Goal: Task Accomplishment & Management: Use online tool/utility

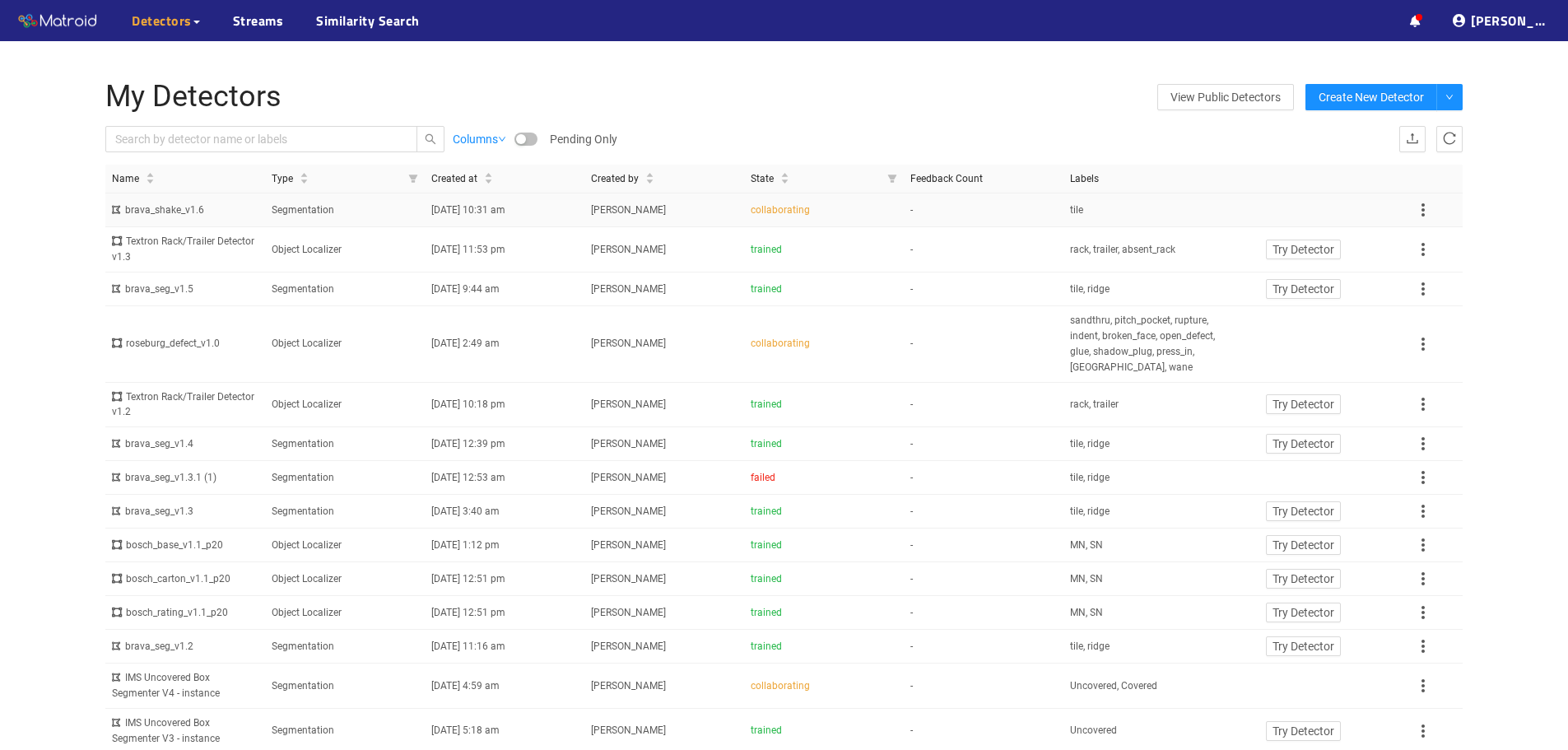
click at [711, 219] on td "[PERSON_NAME]" at bounding box center [664, 210] width 160 height 34
click at [506, 356] on td "[DATE] 2:49 am" at bounding box center [505, 344] width 160 height 76
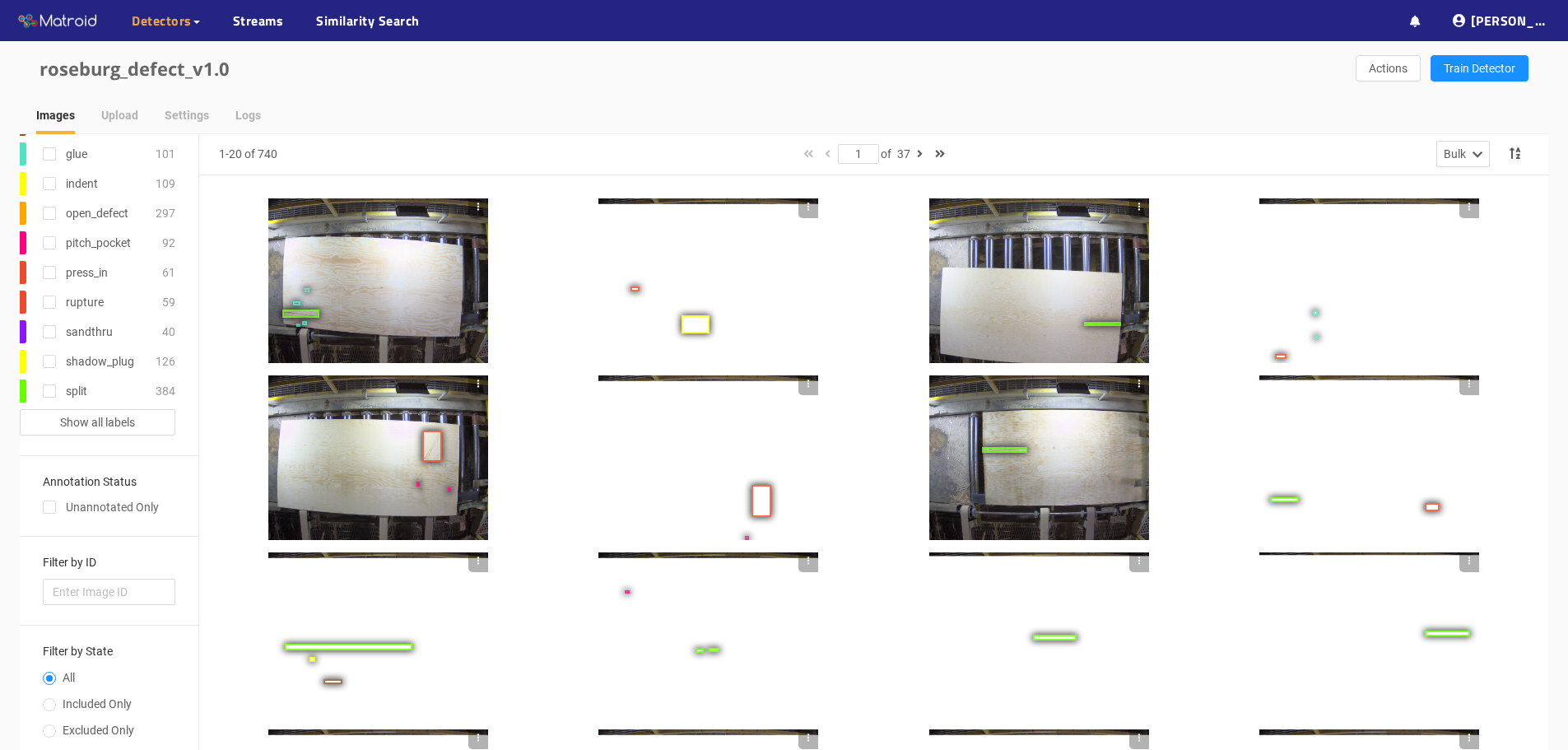
scroll to position [149, 0]
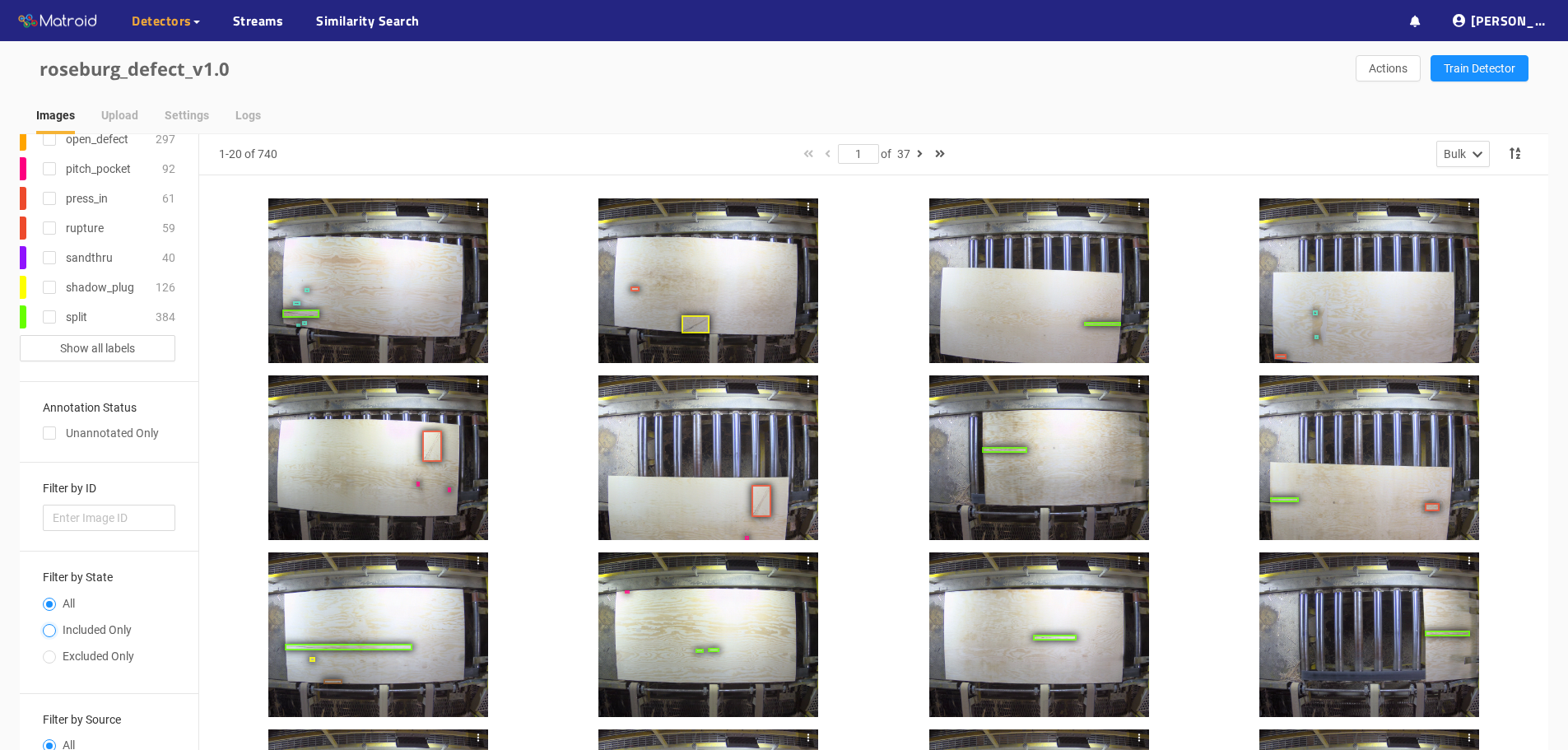
click at [47, 632] on input "Included Only" at bounding box center [49, 632] width 13 height 10
radio input "true"
radio input "false"
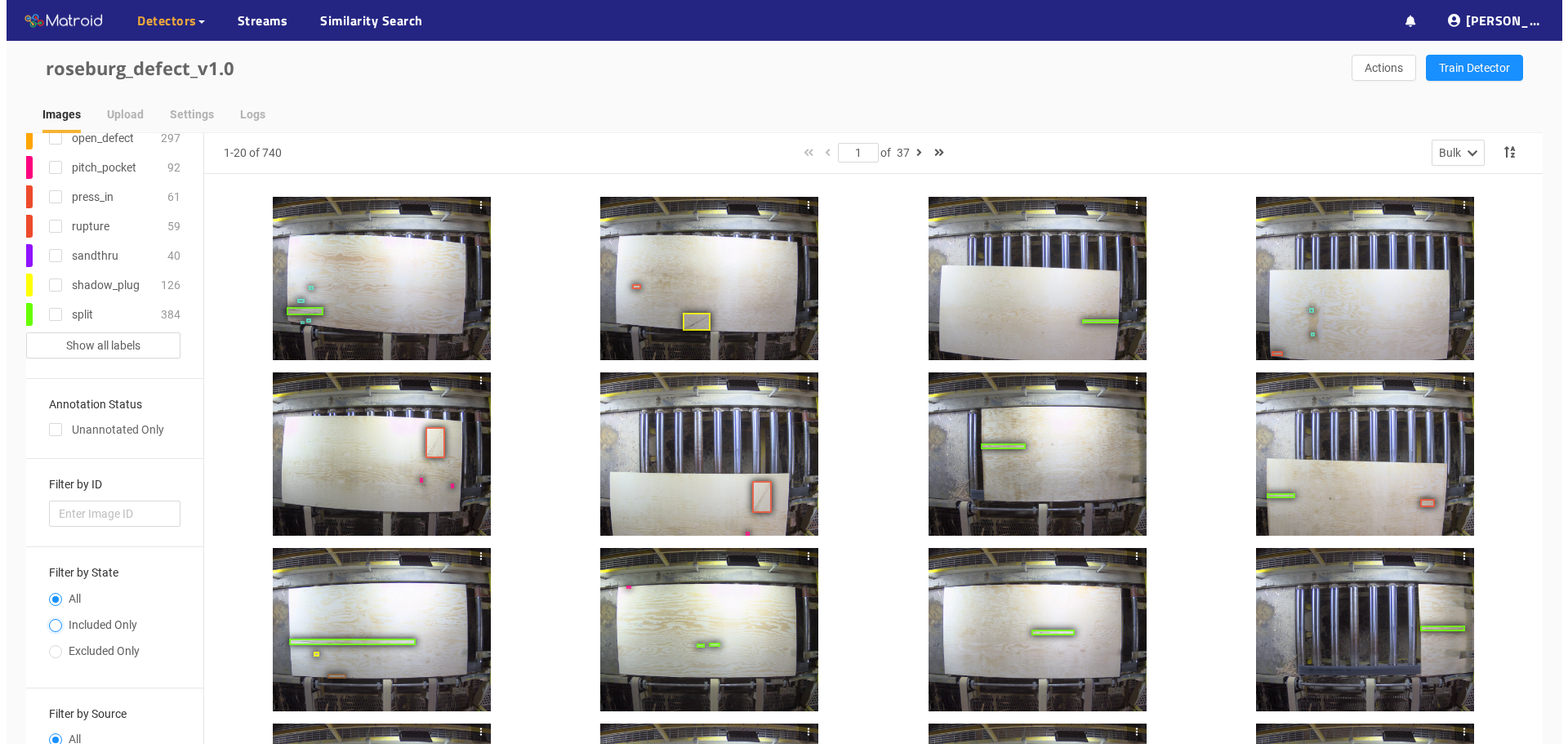
scroll to position [115, 0]
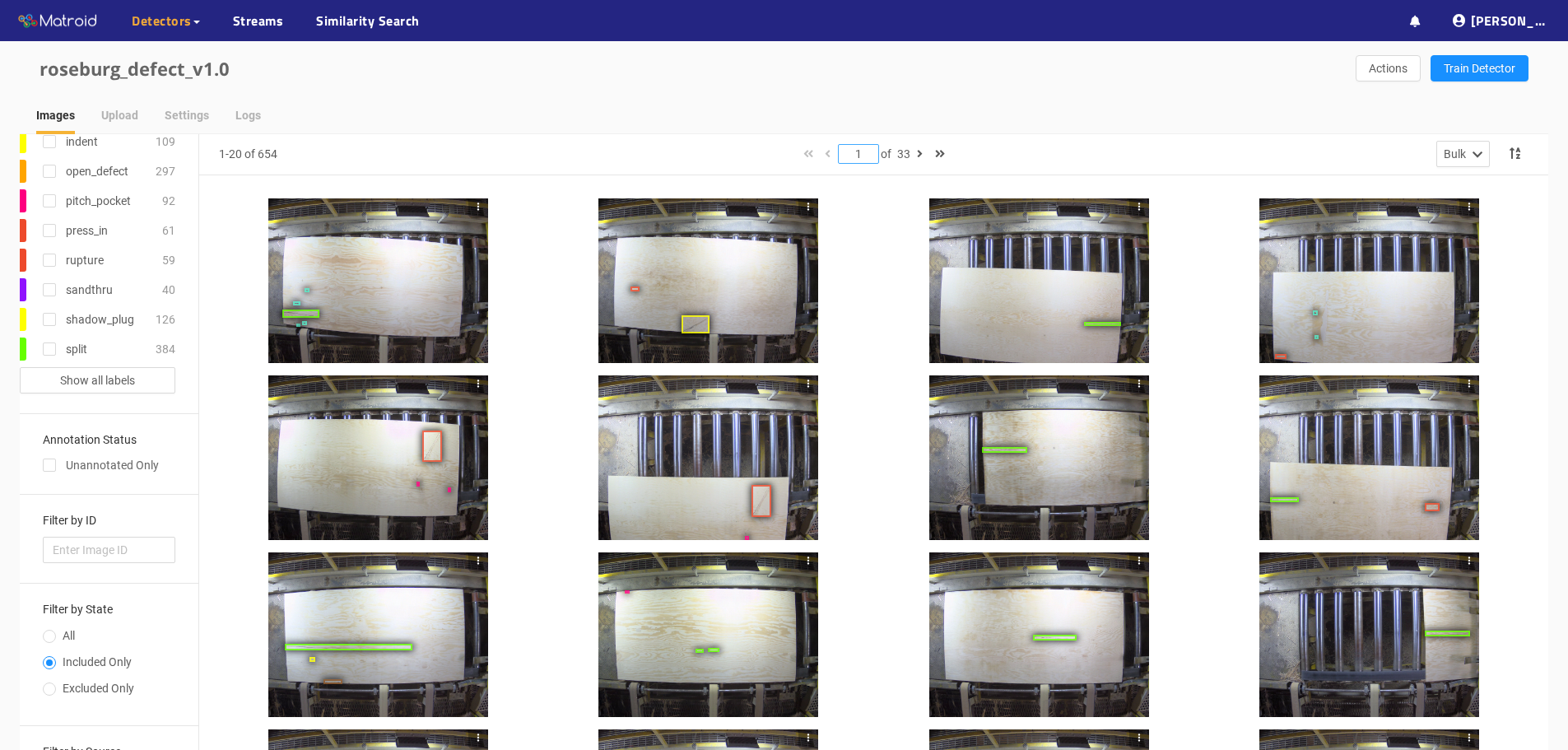
click at [866, 156] on input "1" at bounding box center [859, 154] width 40 height 18
type input "15"
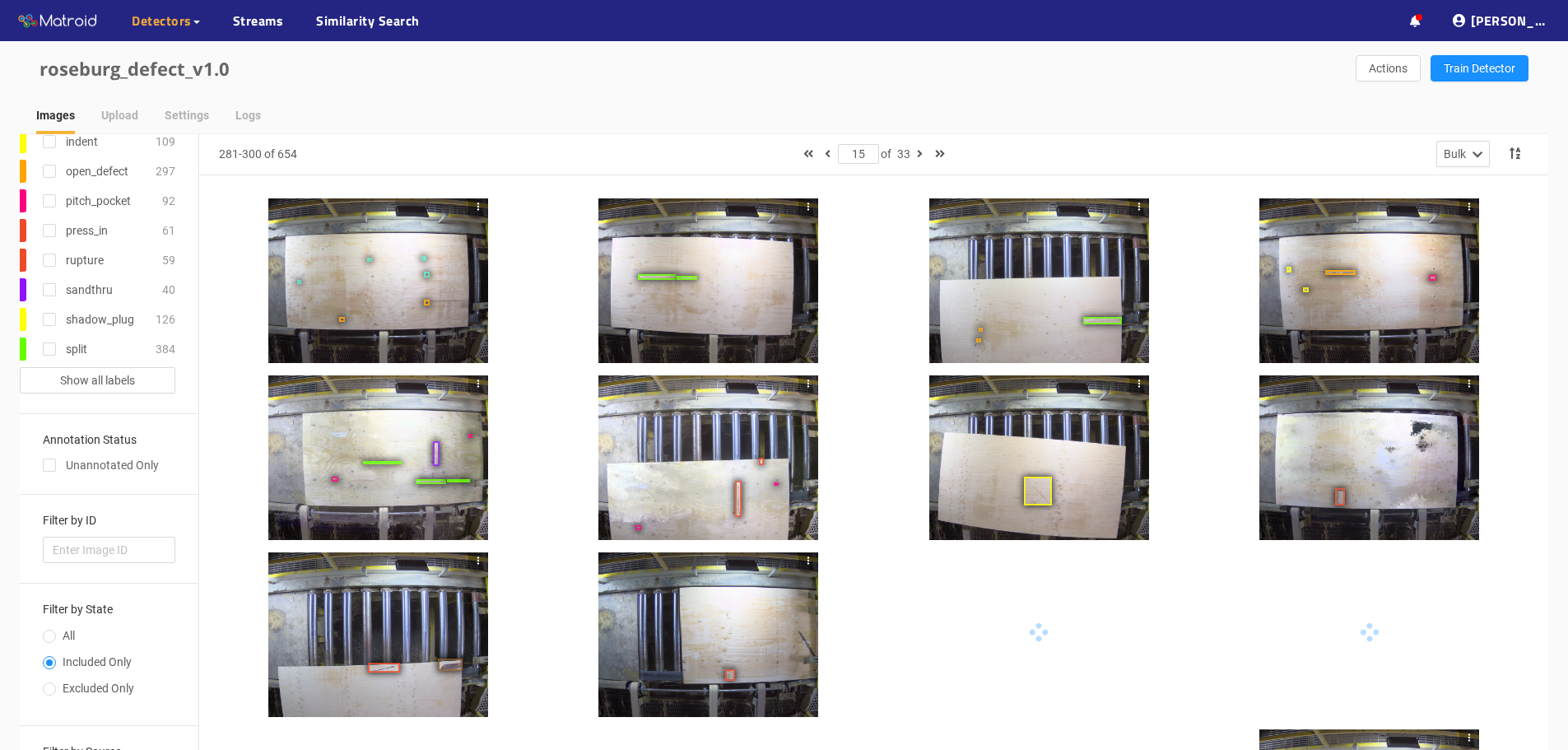
click at [431, 205] on div at bounding box center [378, 281] width 219 height 165
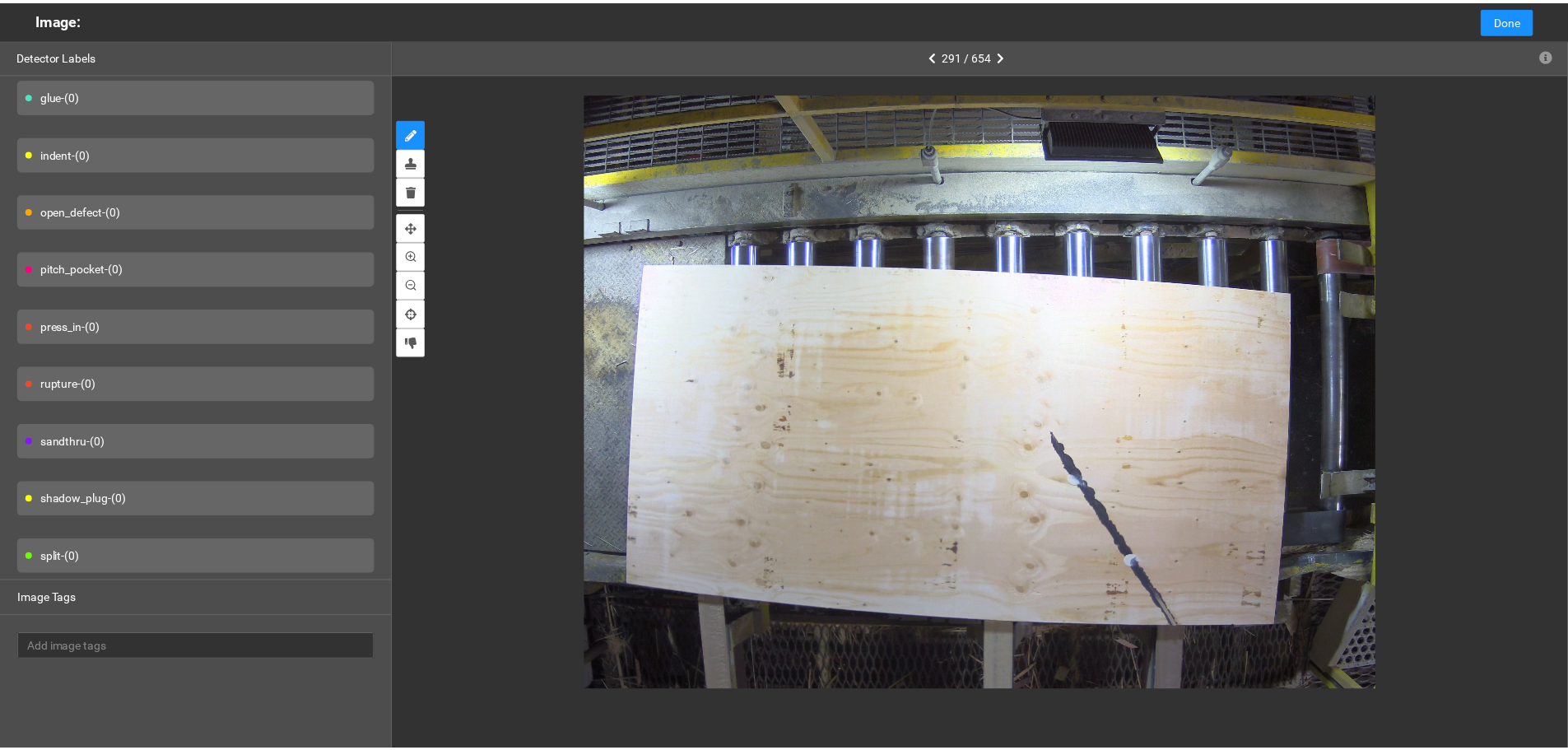
scroll to position [121, 0]
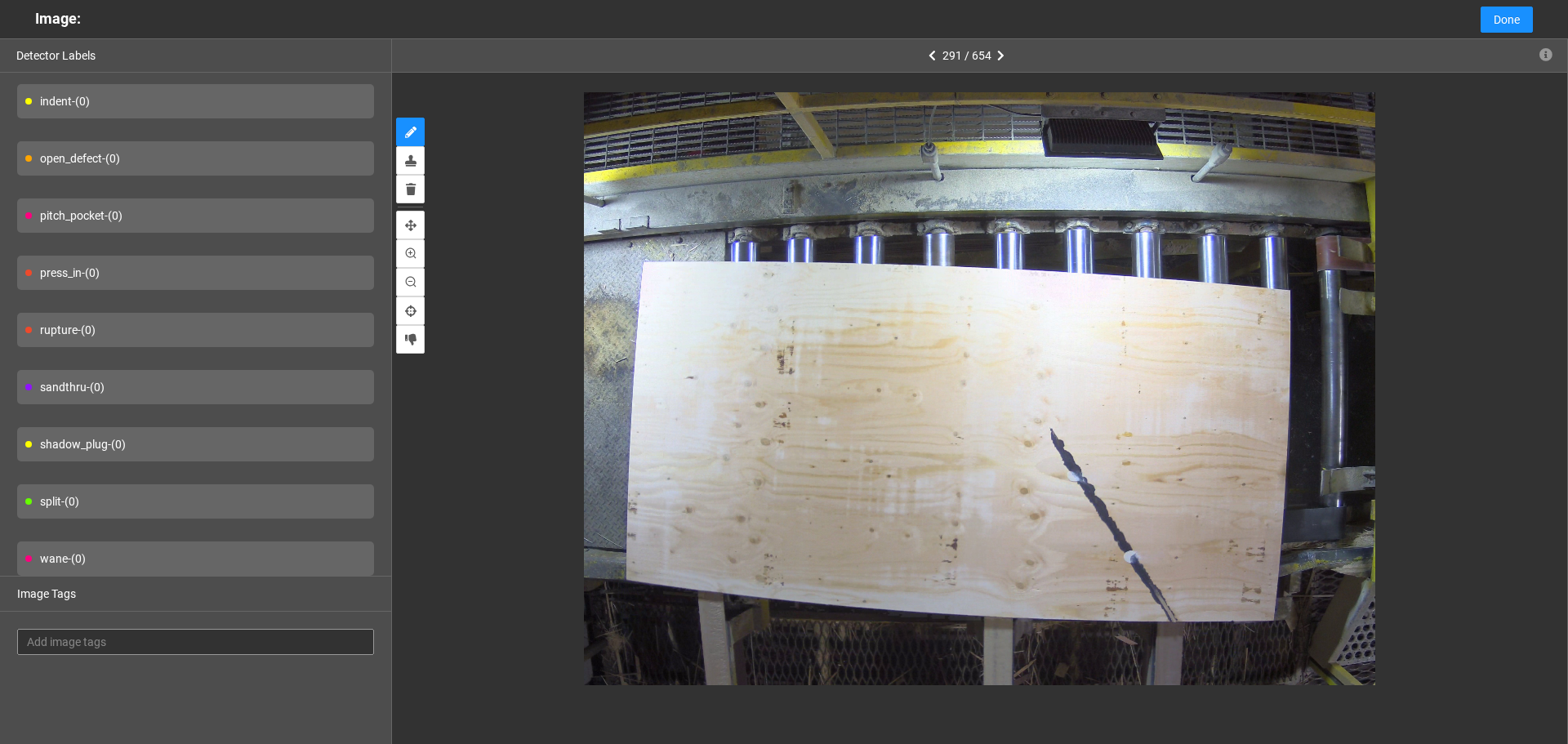
click at [106, 639] on span "Add image tags" at bounding box center [195, 641] width 338 height 18
click at [75, 641] on span "Add image tags" at bounding box center [195, 641] width 338 height 18
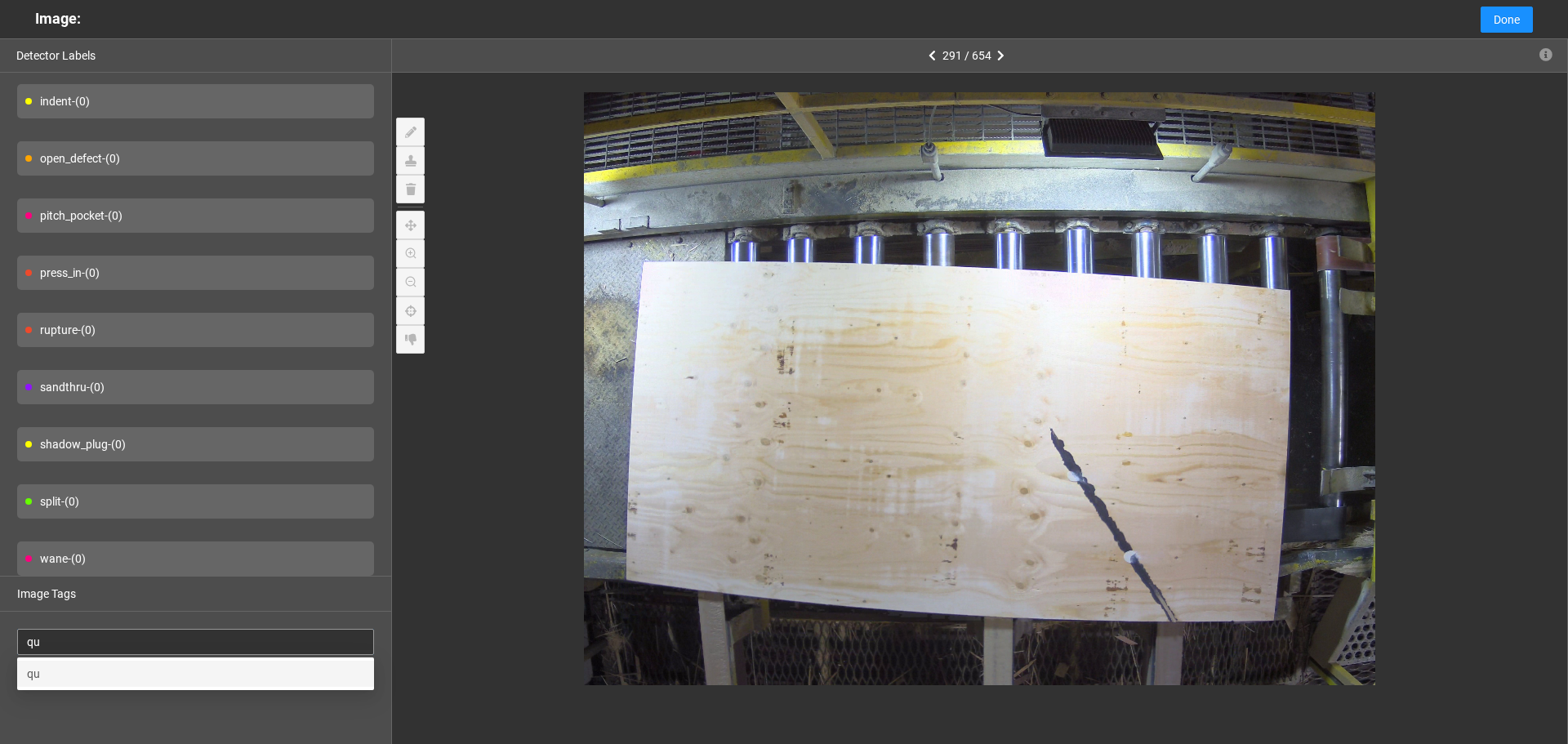
type input "q"
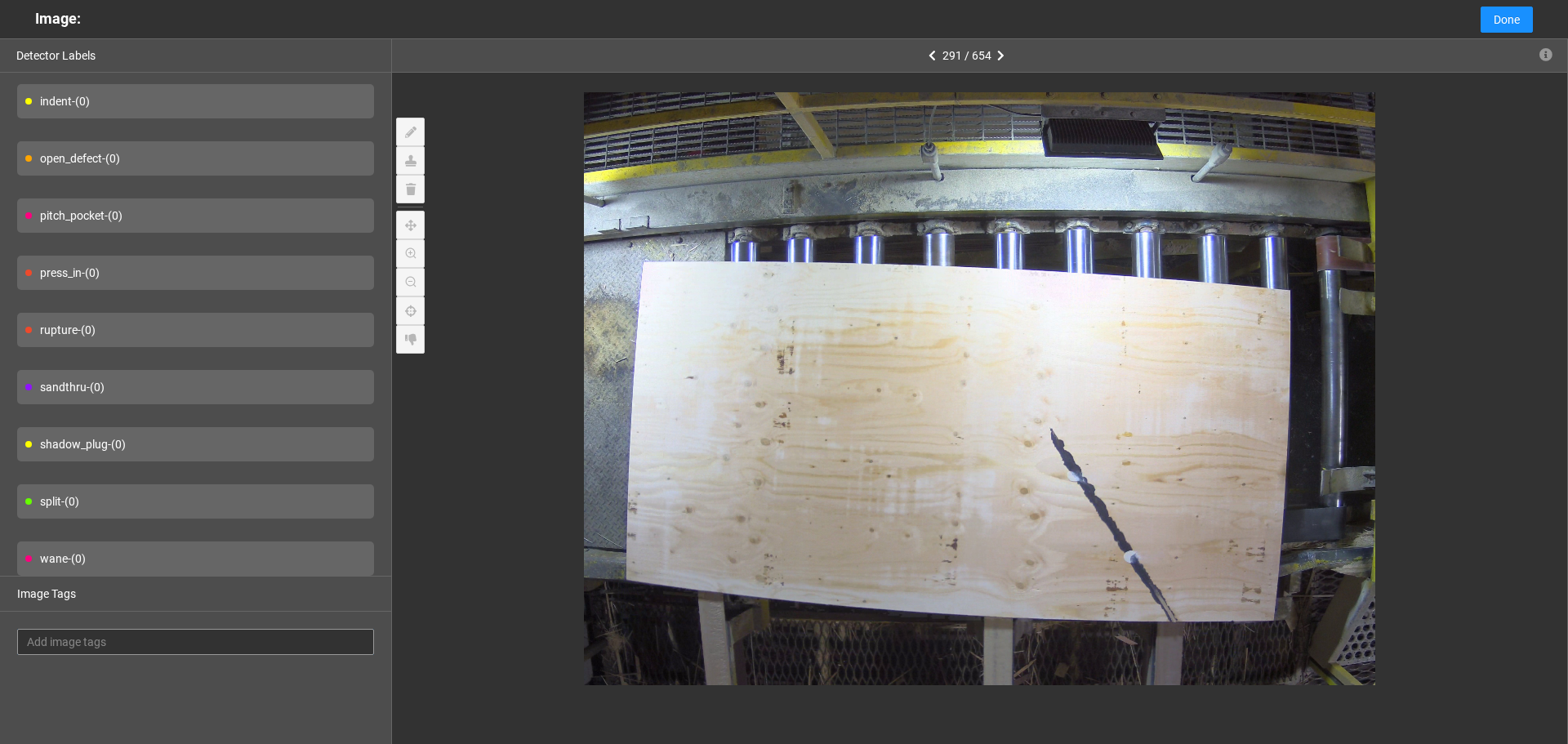
click at [96, 633] on span "Add image tags" at bounding box center [195, 641] width 338 height 18
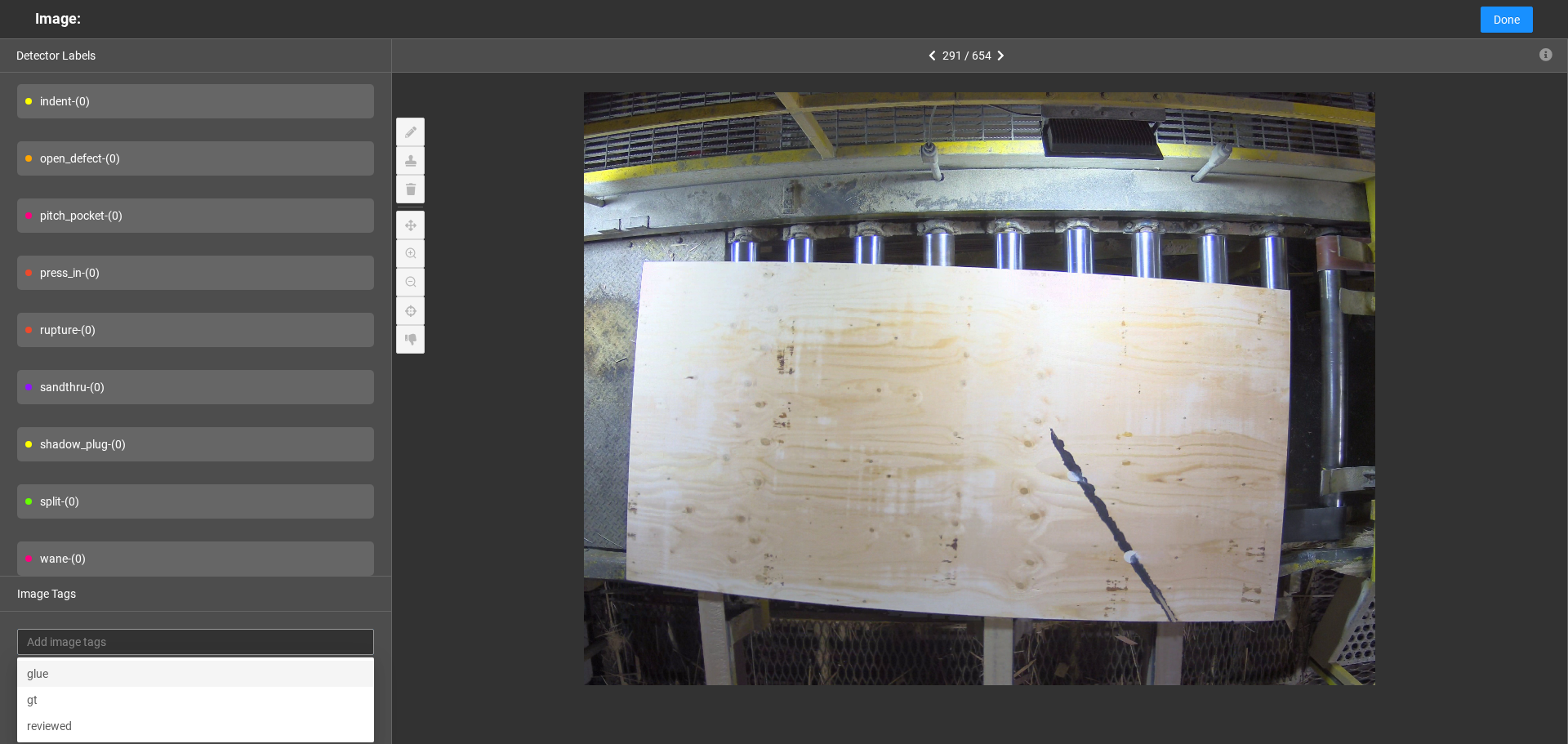
paste input "question"
type input "question"
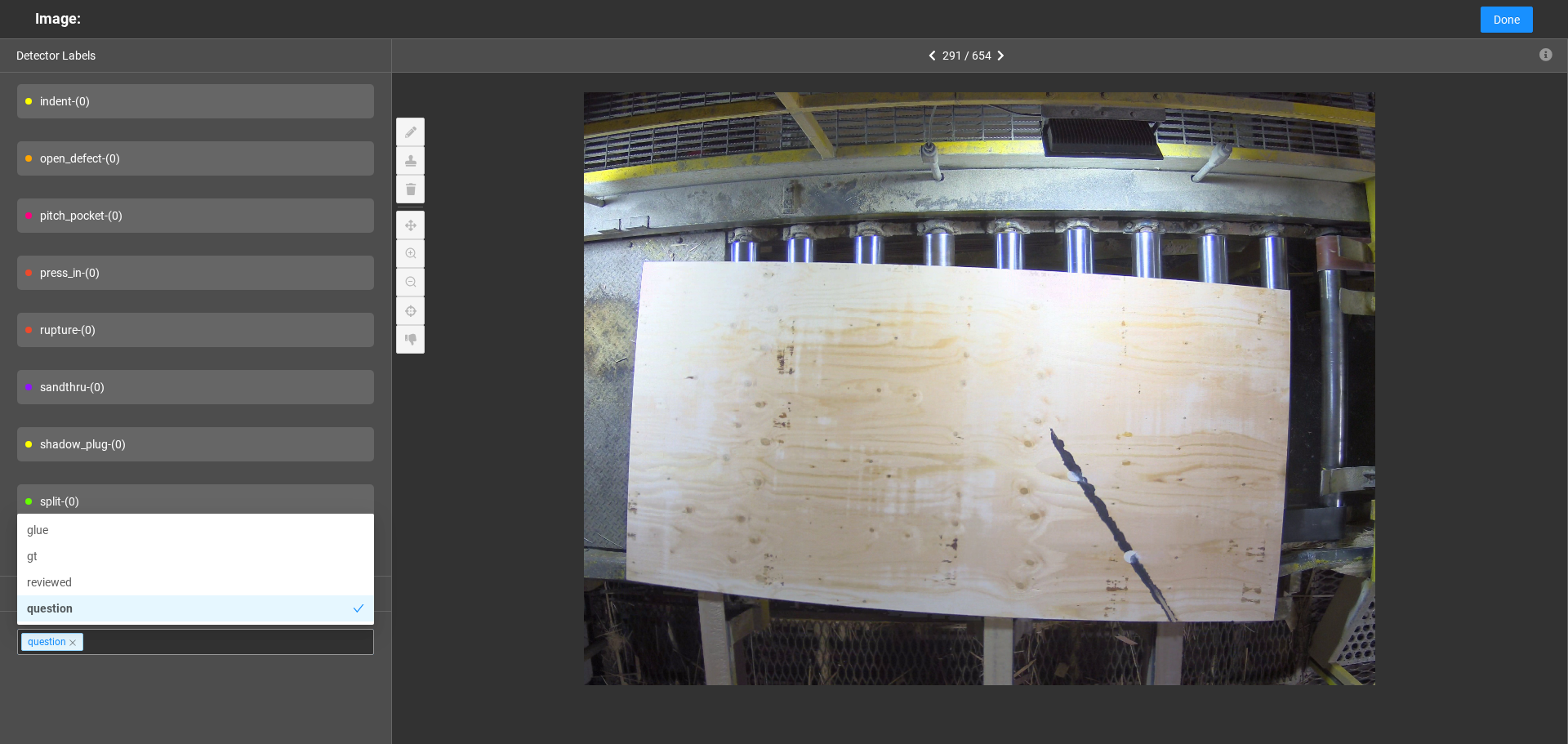
click at [171, 603] on div "question" at bounding box center [189, 608] width 326 height 18
click at [70, 602] on div "question" at bounding box center [195, 608] width 338 height 18
click at [114, 691] on div "Image Tags question" at bounding box center [195, 659] width 391 height 167
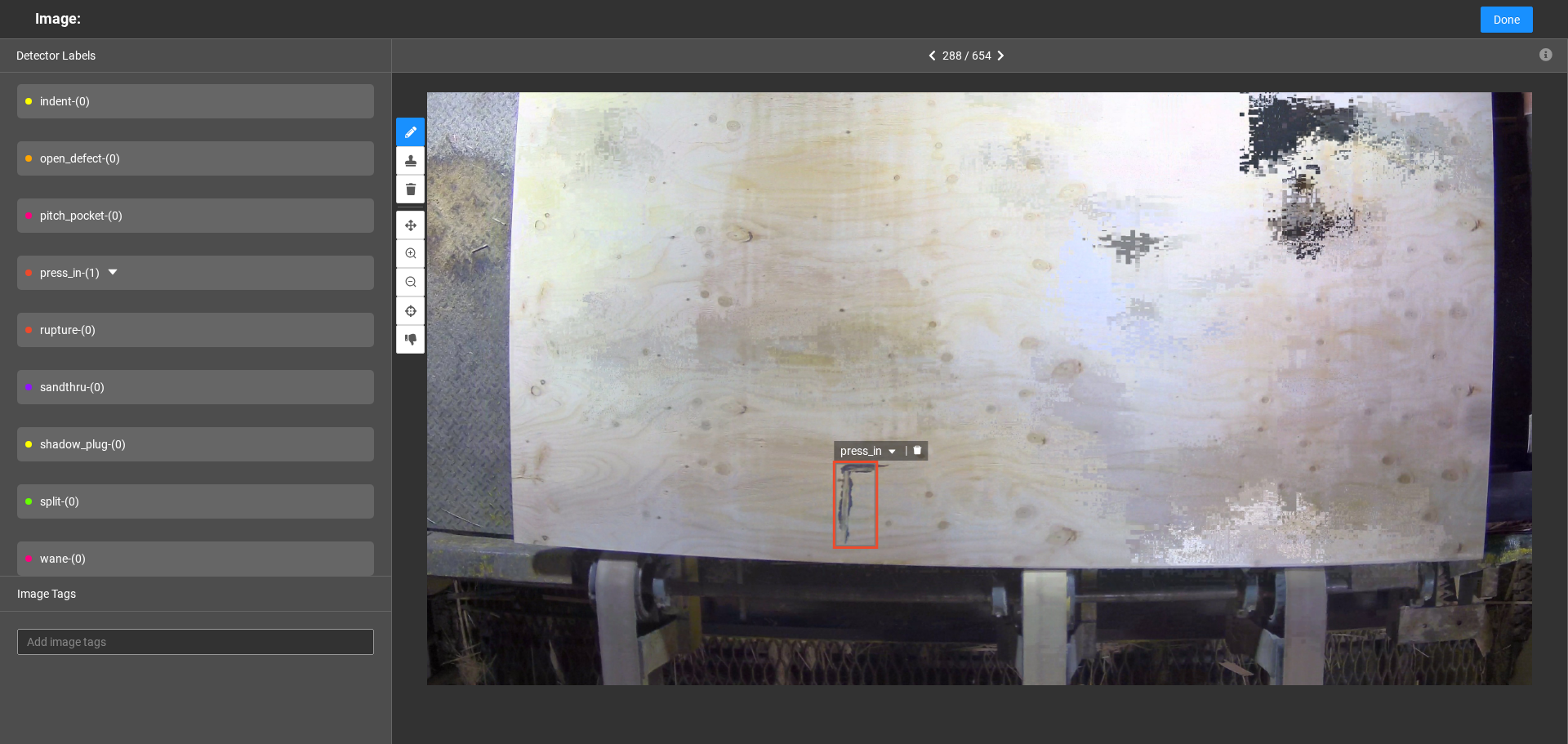
click at [913, 447] on icon "delete" at bounding box center [917, 449] width 9 height 9
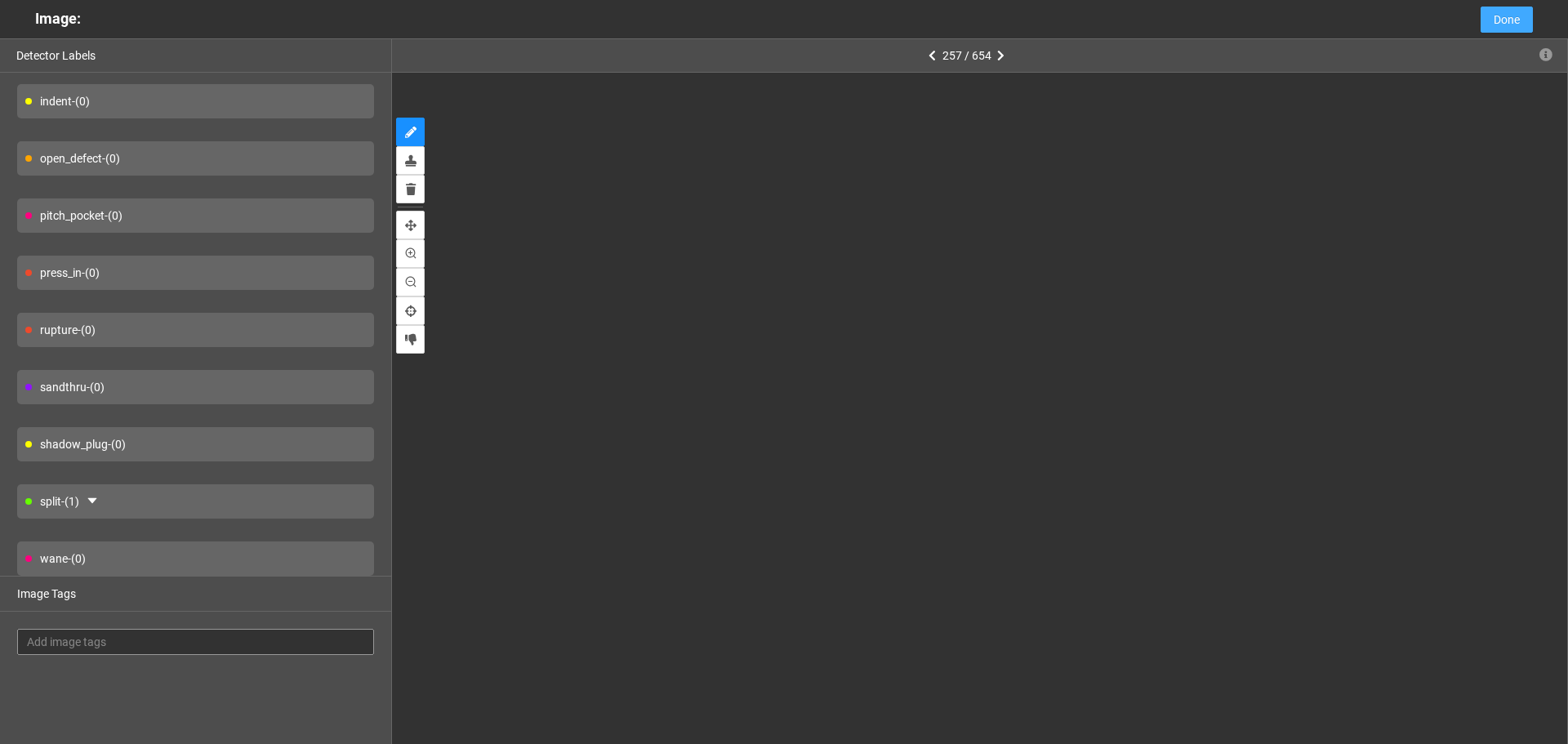
click at [1505, 23] on span "Done" at bounding box center [1507, 19] width 26 height 18
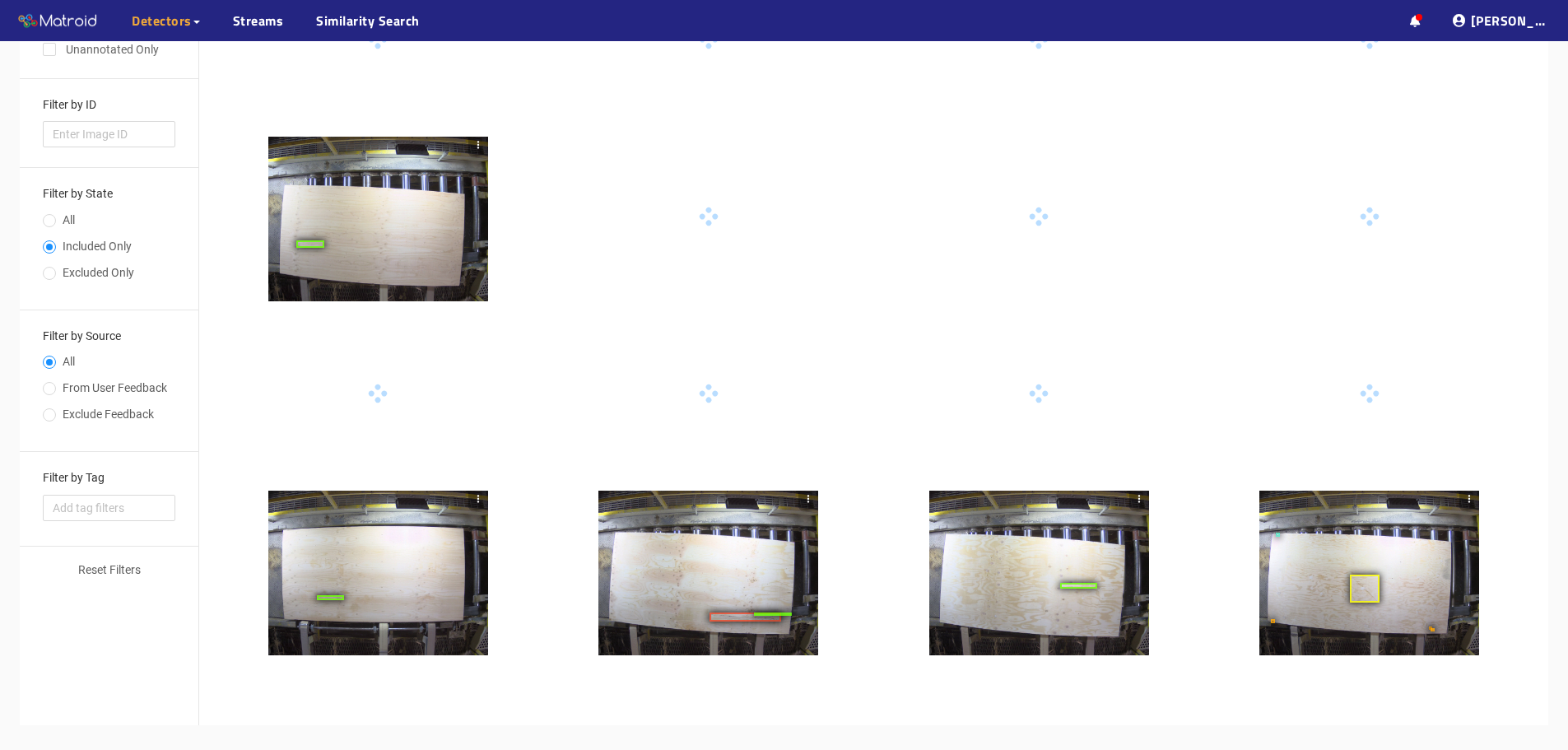
scroll to position [479, 0]
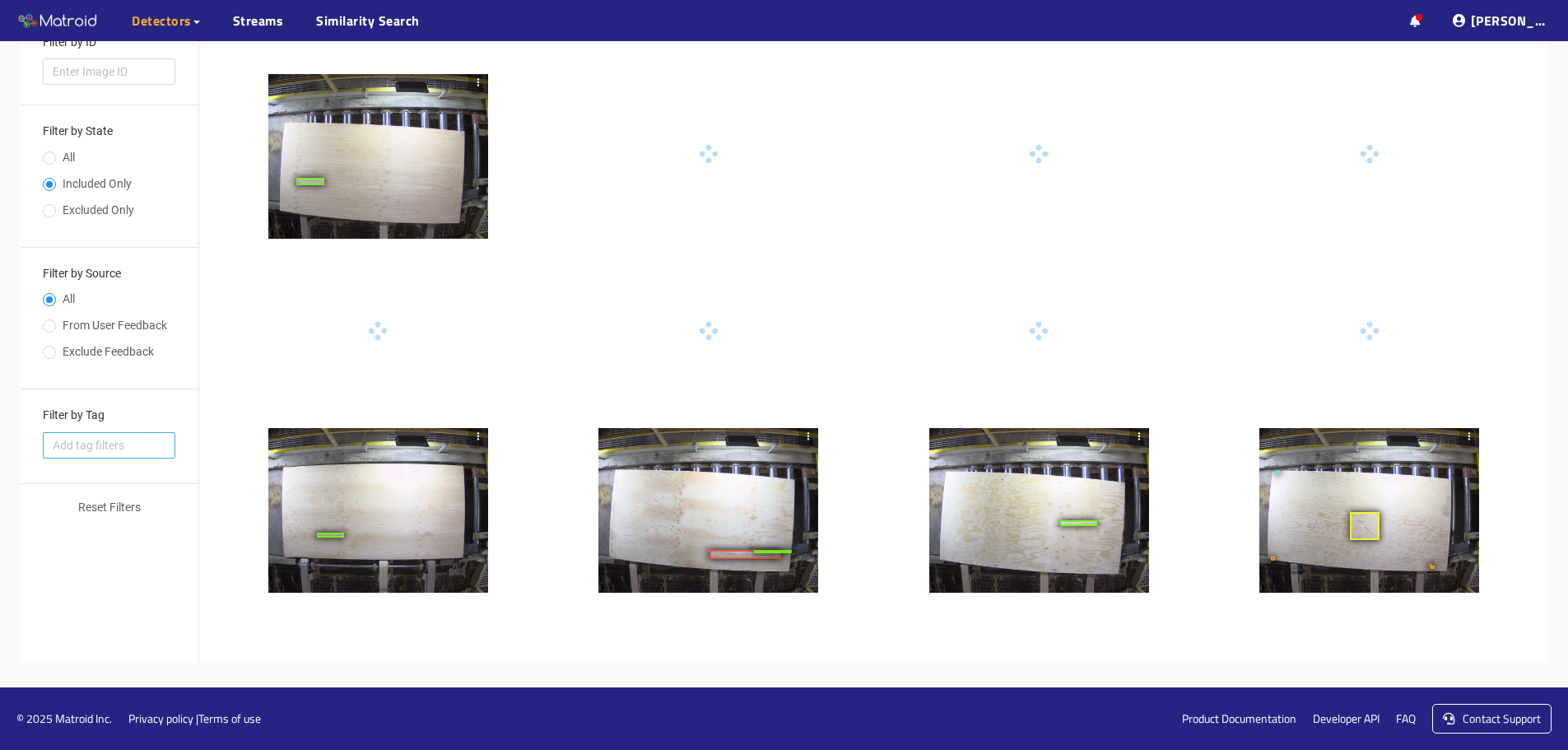
click at [113, 452] on span "Add tag filters" at bounding box center [109, 445] width 113 height 18
click at [85, 553] on div "question" at bounding box center [103, 556] width 100 height 18
type input "1"
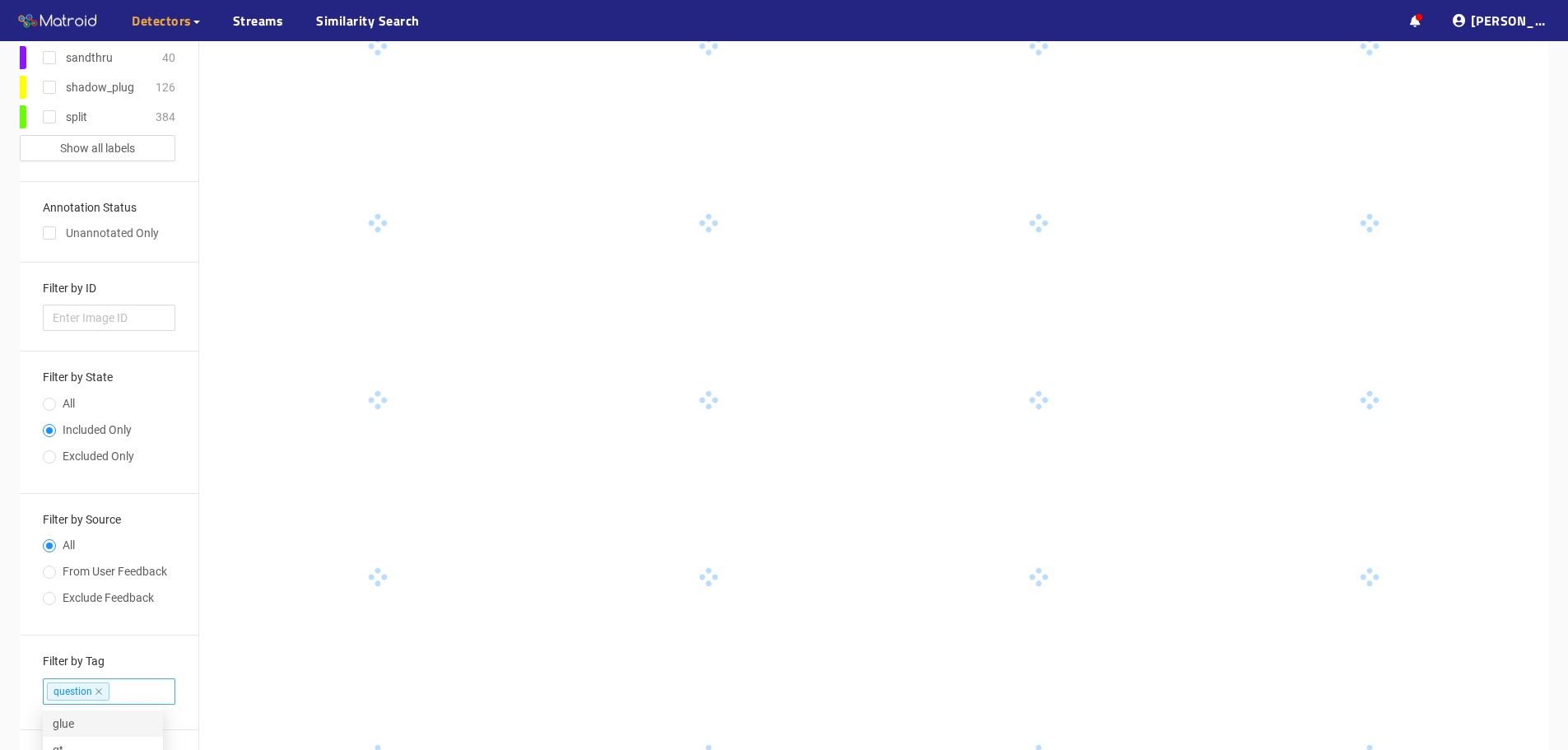
scroll to position [232, 0]
click at [281, 404] on div at bounding box center [378, 404] width 319 height 165
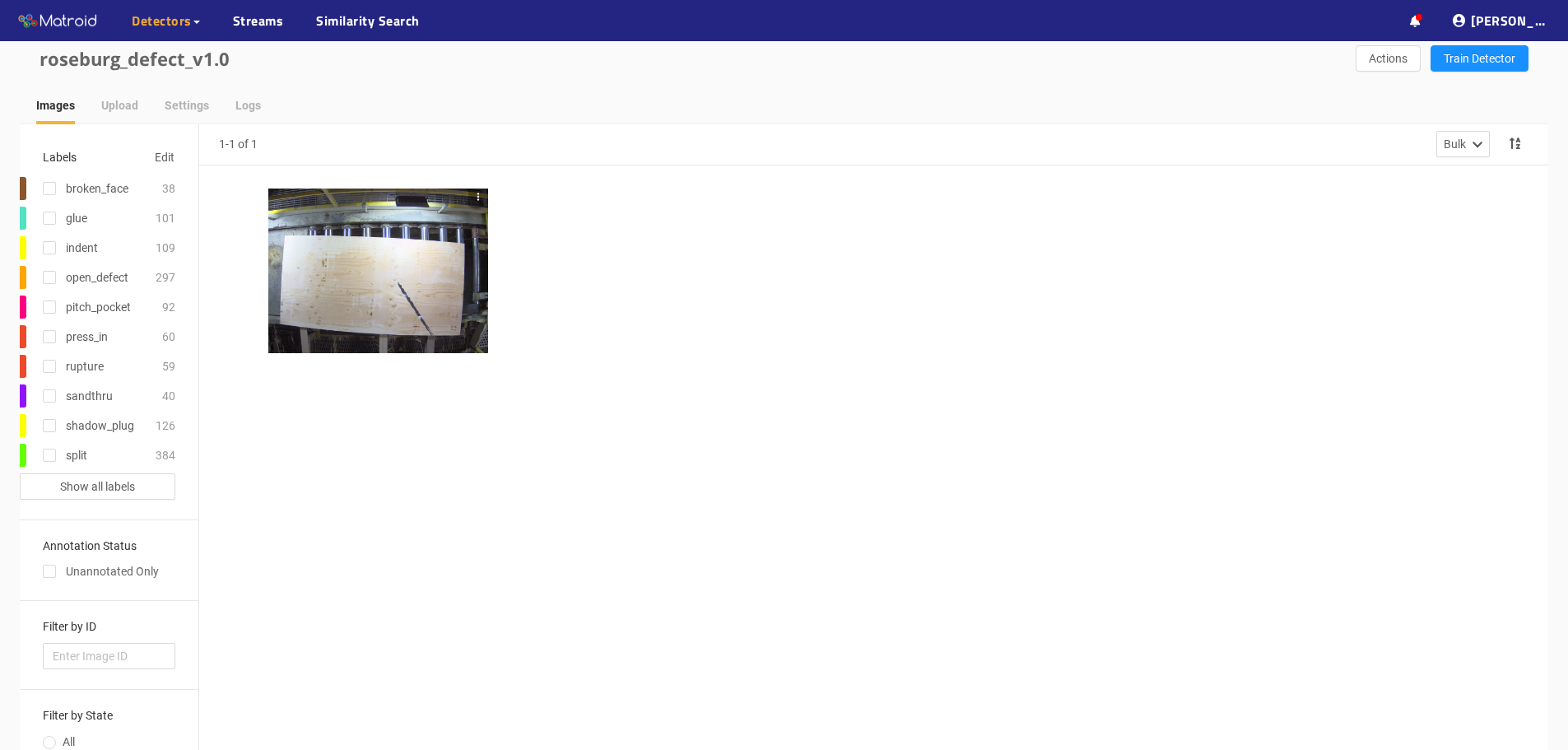
scroll to position [0, 0]
